Goal: Task Accomplishment & Management: Use online tool/utility

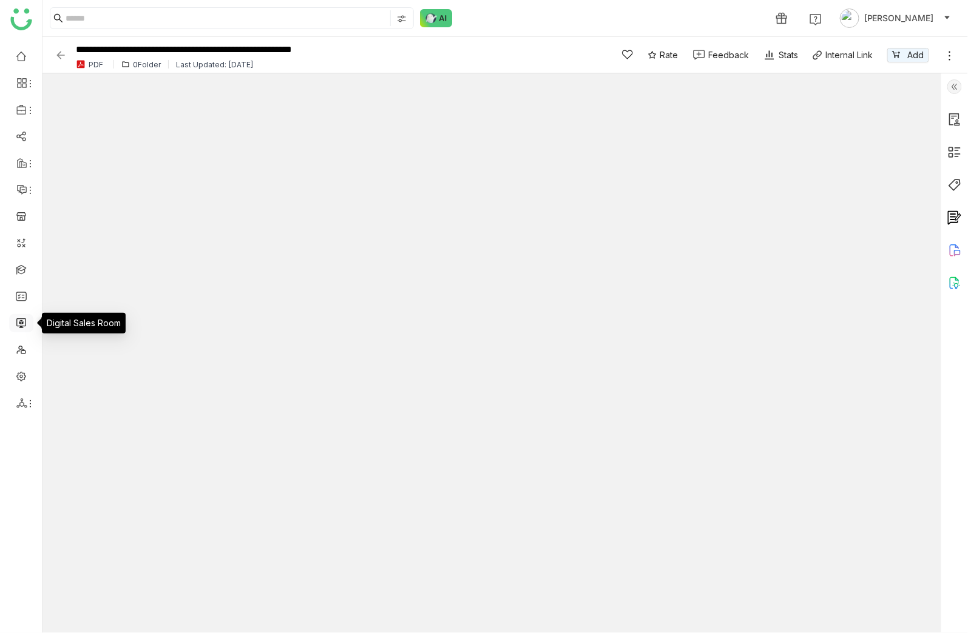
click at [27, 327] on link at bounding box center [21, 322] width 11 height 10
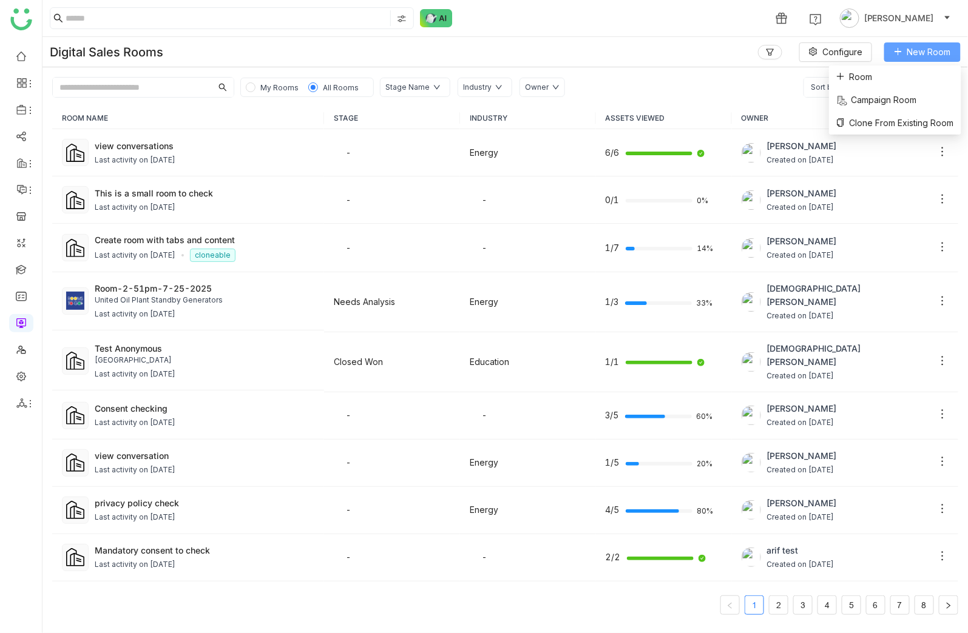
click at [938, 54] on span "New Room" at bounding box center [929, 51] width 44 height 13
click at [923, 76] on li "Room" at bounding box center [895, 77] width 132 height 23
click at [770, 53] on icon at bounding box center [770, 52] width 8 height 8
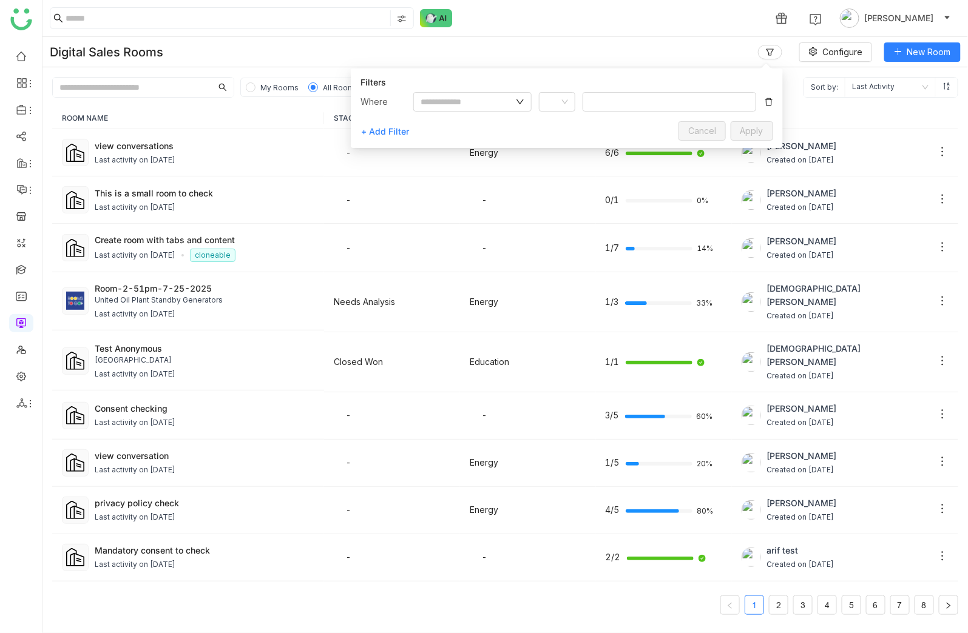
click at [412, 35] on div "1 Avneesh Srivastava" at bounding box center [504, 18] width 925 height 36
